Goal: Find specific page/section: Find specific page/section

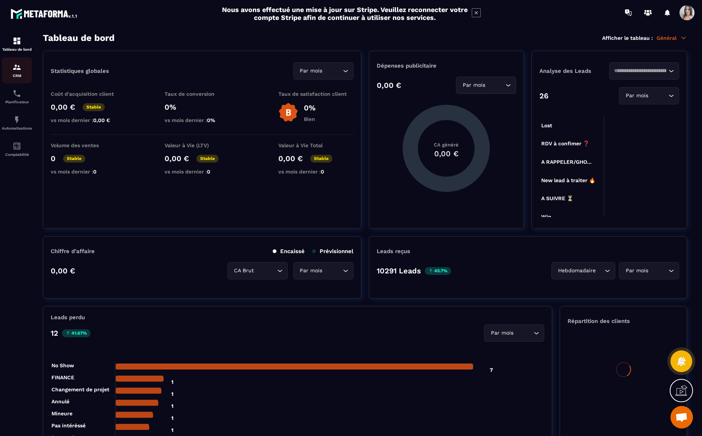
click at [16, 72] on div "CRM" at bounding box center [17, 70] width 30 height 15
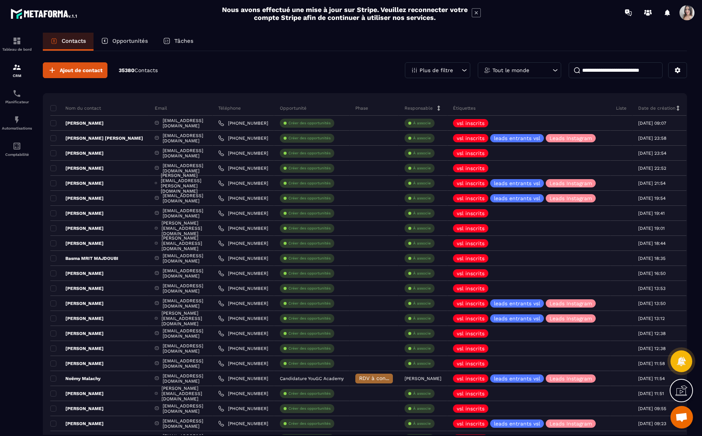
click at [136, 43] on p "Opportunités" at bounding box center [130, 41] width 36 height 7
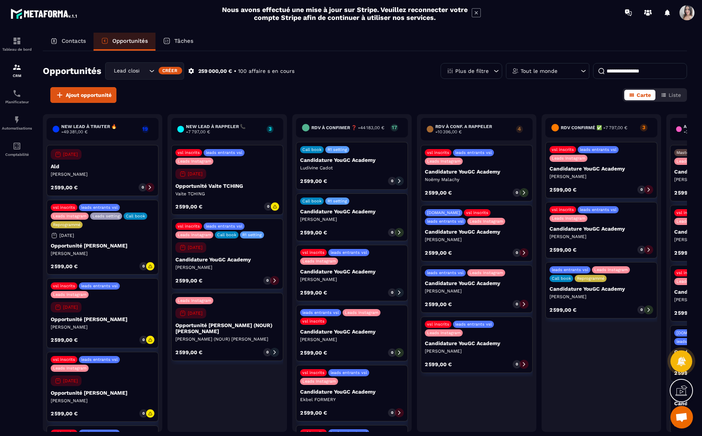
click at [74, 44] on p "Contacts" at bounding box center [74, 41] width 24 height 7
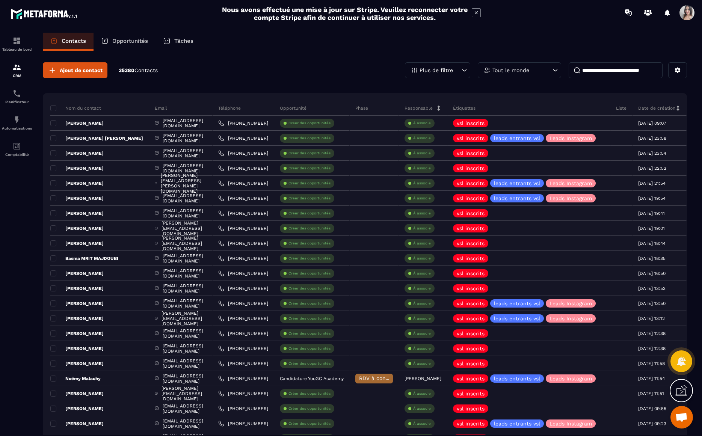
click at [616, 69] on input at bounding box center [616, 70] width 94 height 16
type input "****"
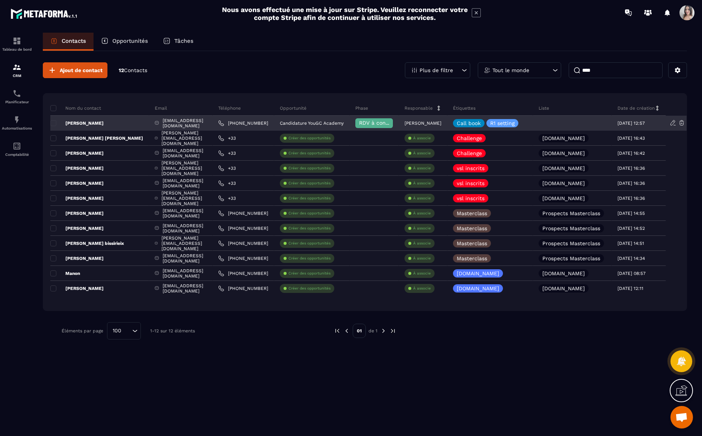
click at [90, 122] on p "[PERSON_NAME]" at bounding box center [76, 123] width 53 height 6
